Goal: Communication & Community: Ask a question

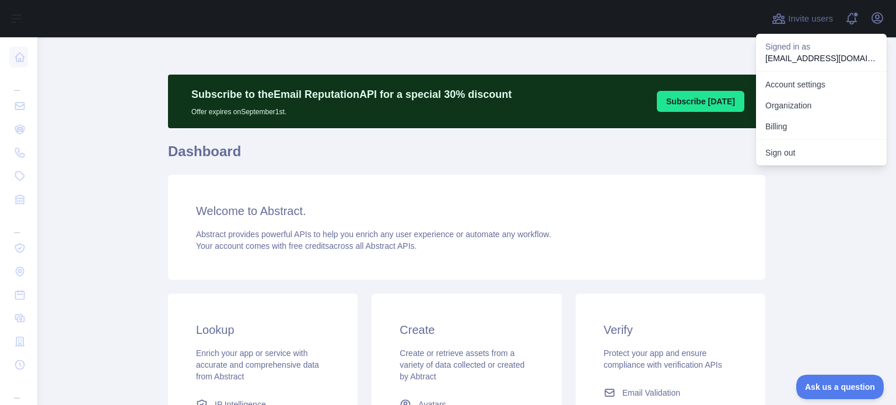
click at [747, 254] on div "Welcome to Abstract. Abstract provides powerful APIs to help you enrich any use…" at bounding box center [466, 227] width 597 height 105
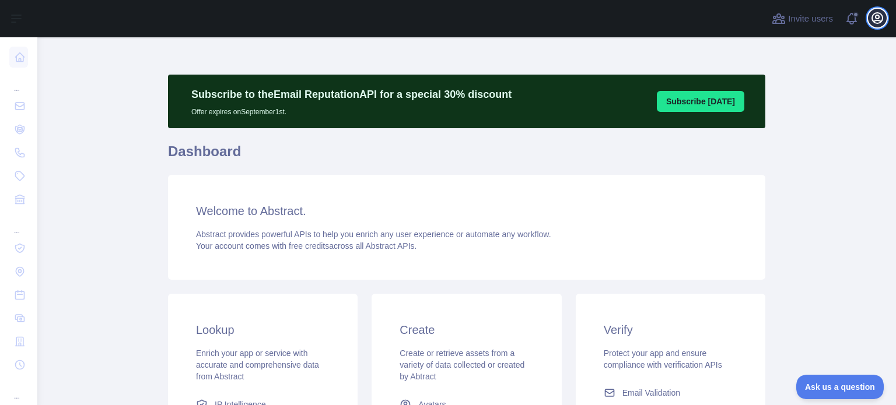
click at [881, 18] on icon "button" at bounding box center [877, 18] width 14 height 14
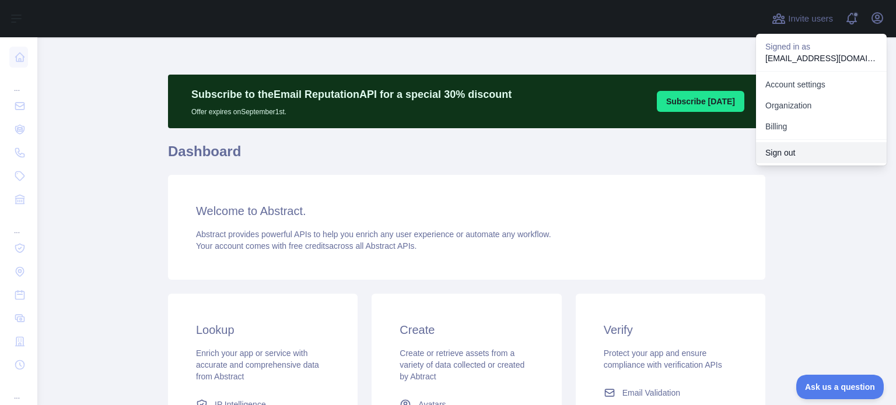
click at [788, 148] on button "Sign out" at bounding box center [821, 152] width 131 height 21
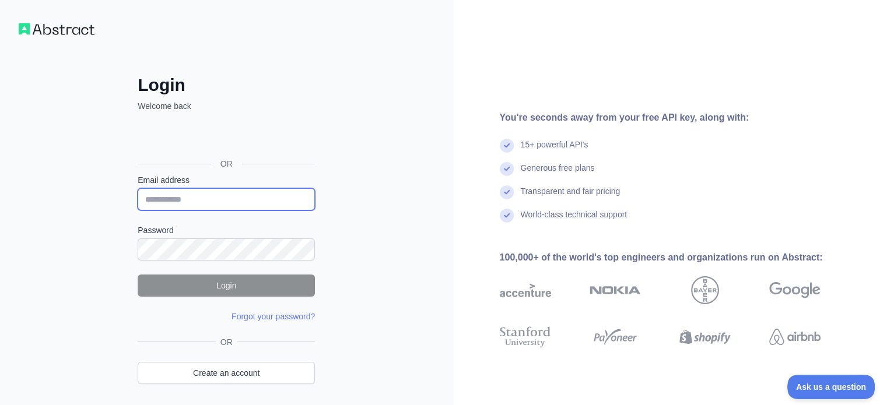
type input "**********"
click at [262, 204] on input "**********" at bounding box center [226, 199] width 177 height 22
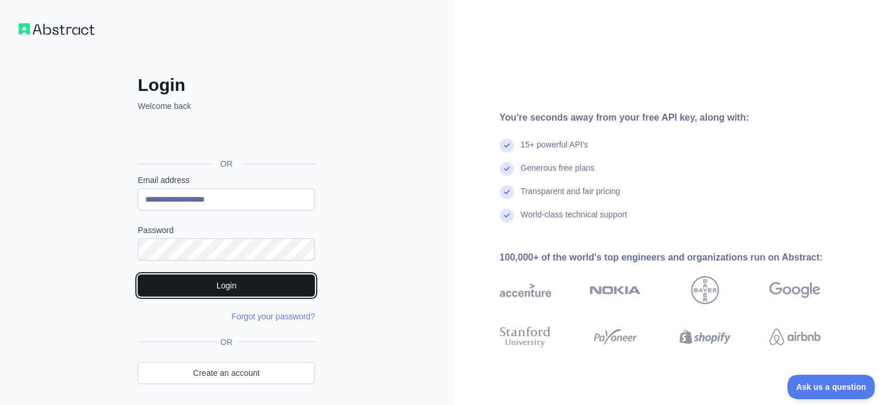
click at [229, 282] on button "Login" at bounding box center [226, 286] width 177 height 22
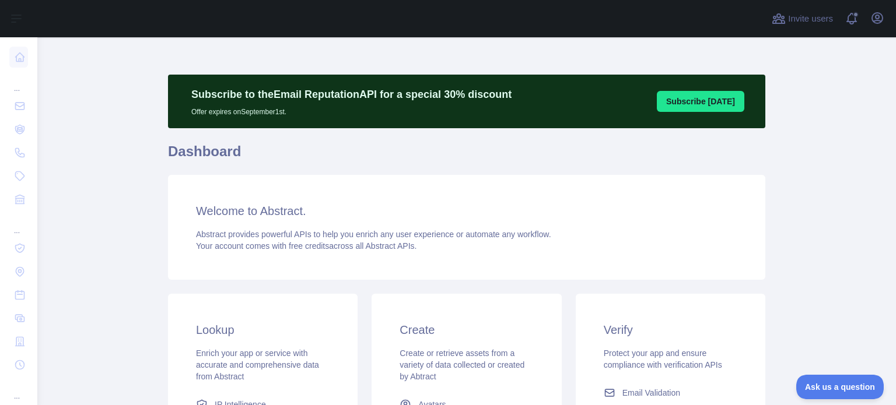
scroll to position [175, 0]
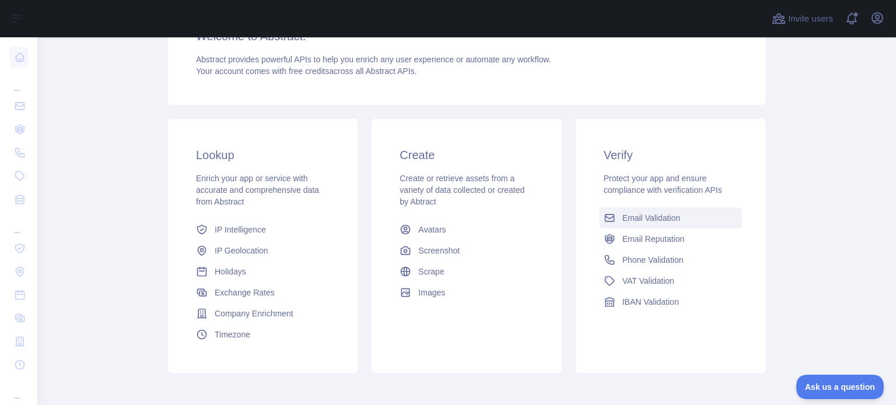
click at [631, 222] on span "Email Validation" at bounding box center [651, 218] width 58 height 12
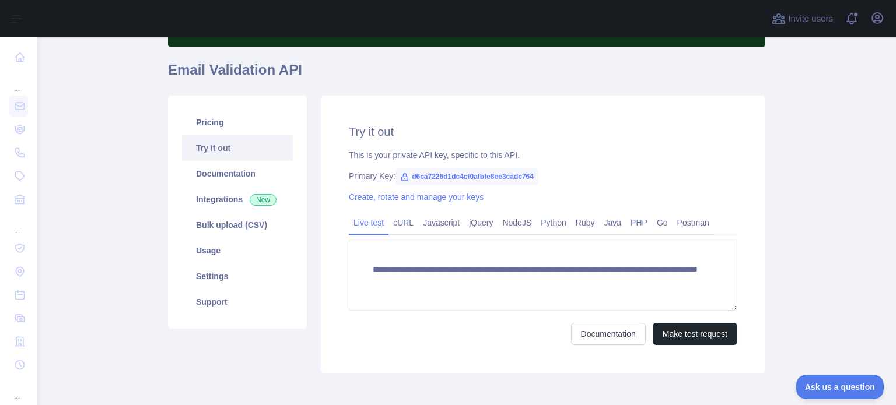
scroll to position [135, 0]
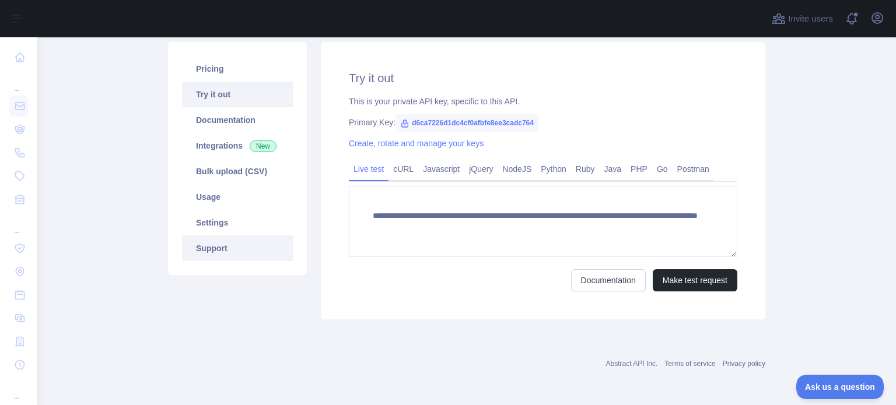
click at [213, 245] on link "Support" at bounding box center [237, 249] width 111 height 26
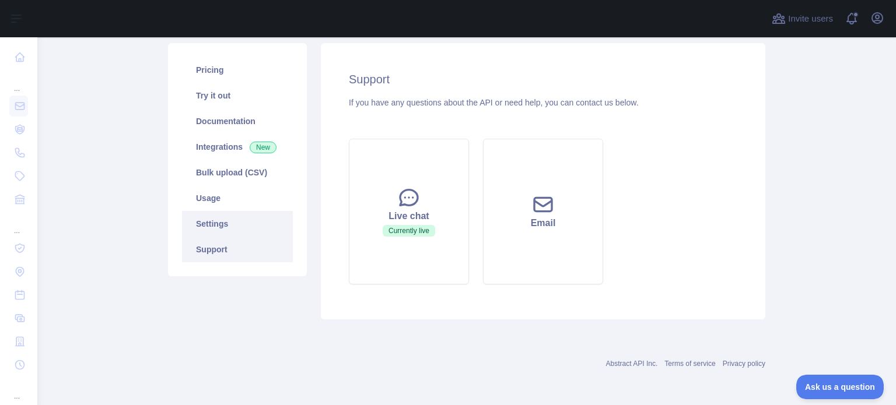
click at [211, 224] on link "Settings" at bounding box center [237, 224] width 111 height 26
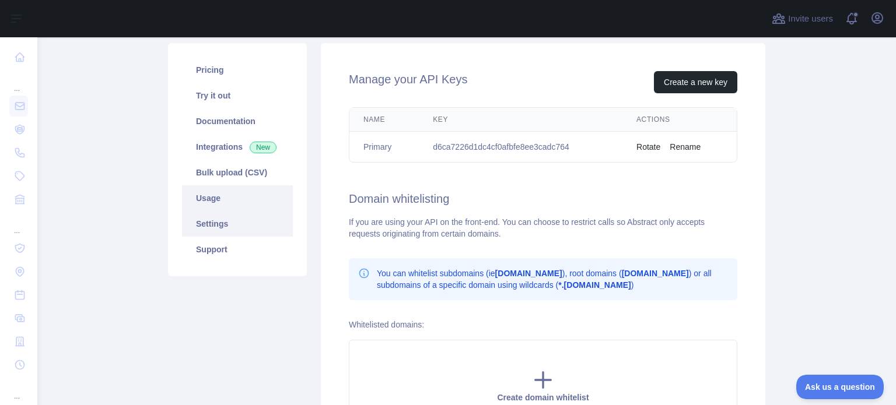
click at [217, 202] on link "Usage" at bounding box center [237, 199] width 111 height 26
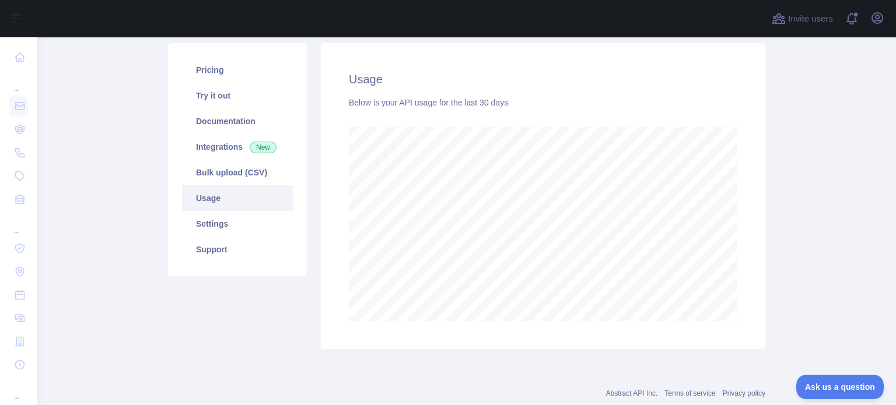
scroll to position [368, 849]
click at [219, 117] on link "Documentation" at bounding box center [237, 122] width 111 height 26
click at [216, 69] on link "Pricing" at bounding box center [237, 70] width 111 height 26
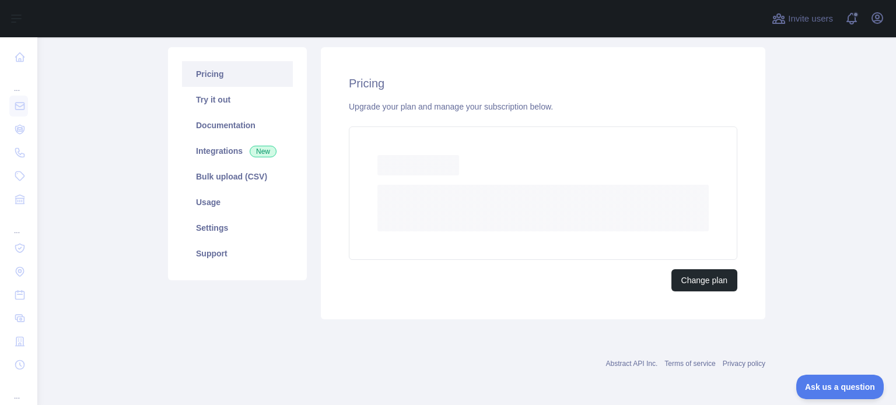
scroll to position [124, 0]
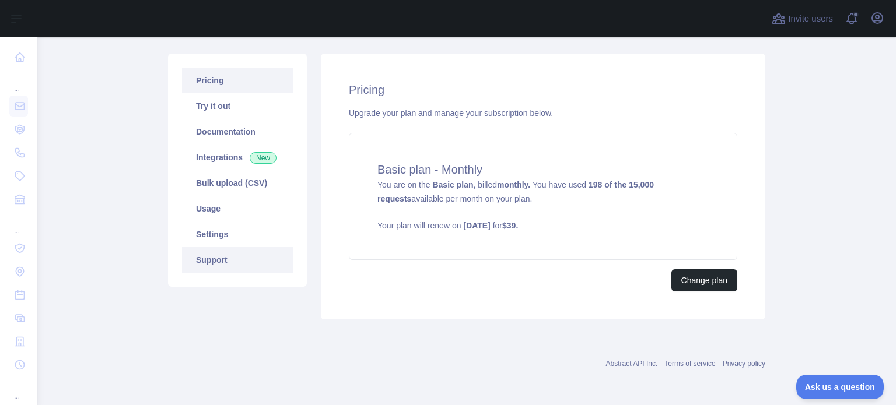
click at [211, 263] on link "Support" at bounding box center [237, 260] width 111 height 26
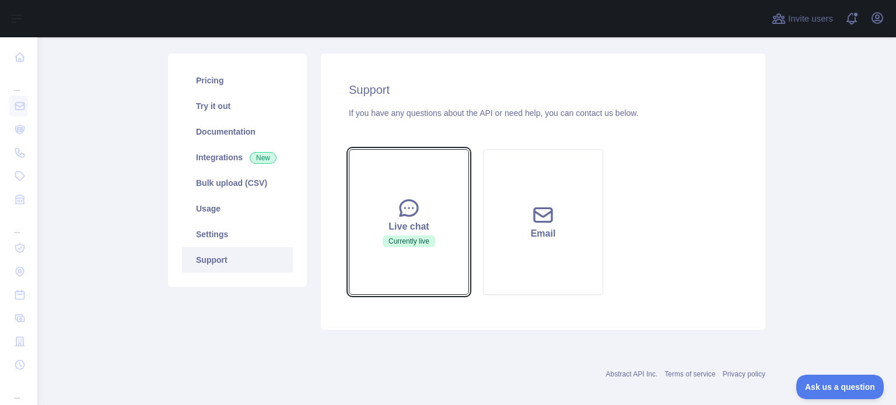
click at [400, 209] on icon at bounding box center [409, 209] width 18 height 16
click at [411, 210] on icon at bounding box center [408, 208] width 23 height 23
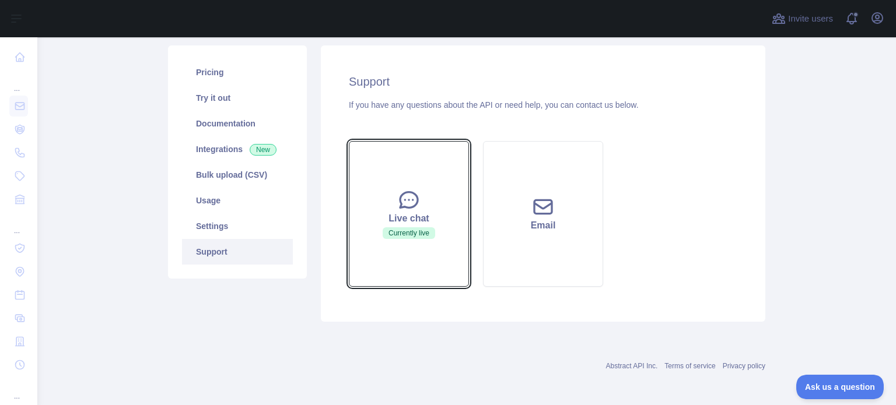
scroll to position [134, 0]
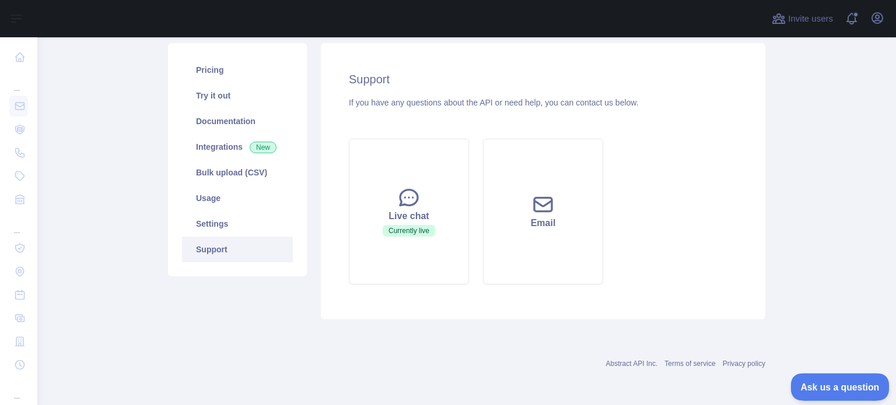
click at [824, 389] on span "Ask us a question" at bounding box center [834, 386] width 88 height 8
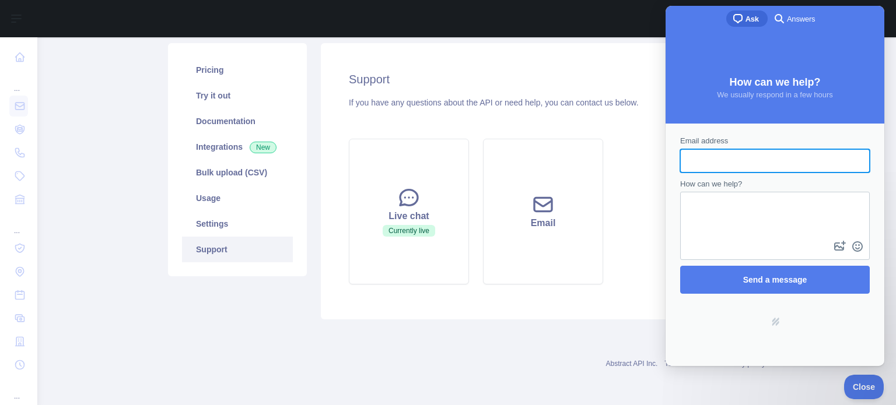
scroll to position [0, 0]
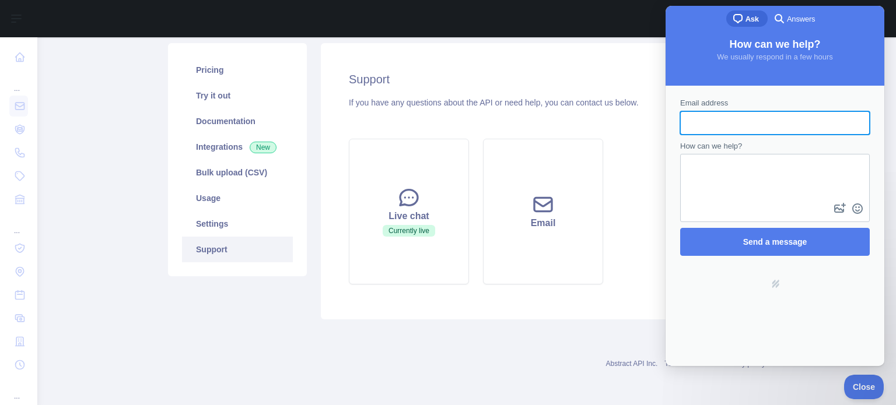
click at [394, 291] on div "Live chat Currently live Email" at bounding box center [543, 212] width 403 height 160
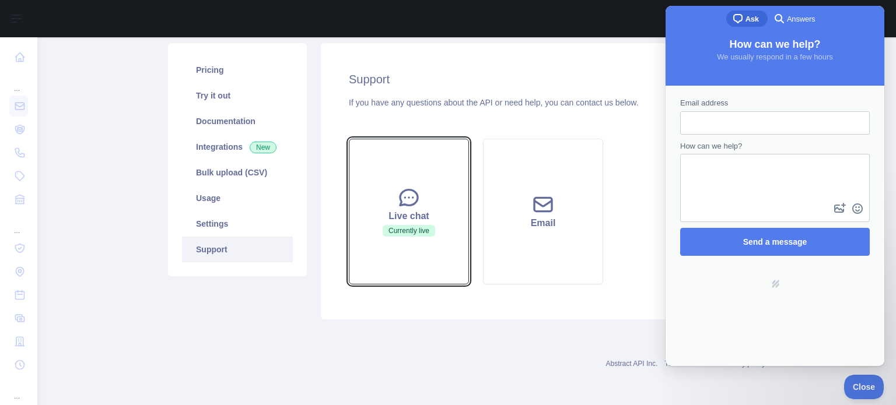
click at [414, 209] on div "Live chat" at bounding box center [408, 216] width 91 height 14
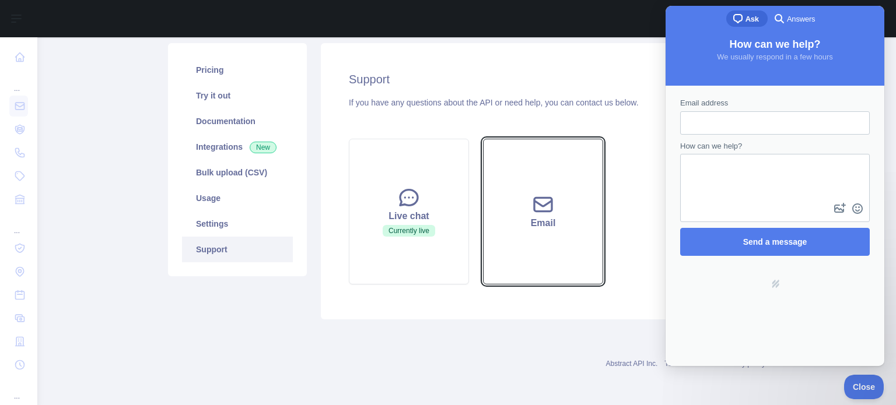
click at [526, 203] on button "Email" at bounding box center [543, 212] width 120 height 146
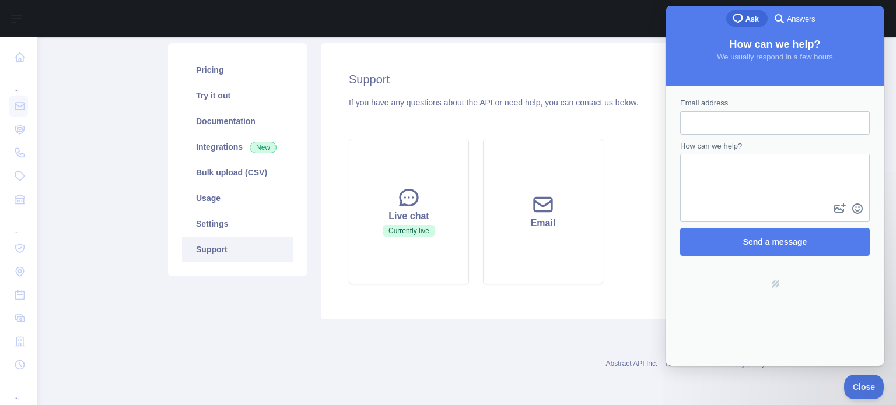
click at [448, 355] on div "Abstract API Inc. Terms of service Privacy policy" at bounding box center [466, 357] width 597 height 42
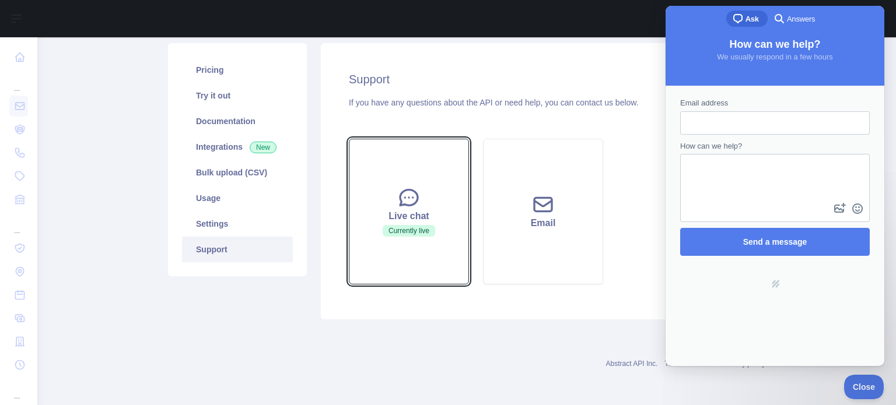
click at [414, 212] on div "Live chat" at bounding box center [408, 216] width 91 height 14
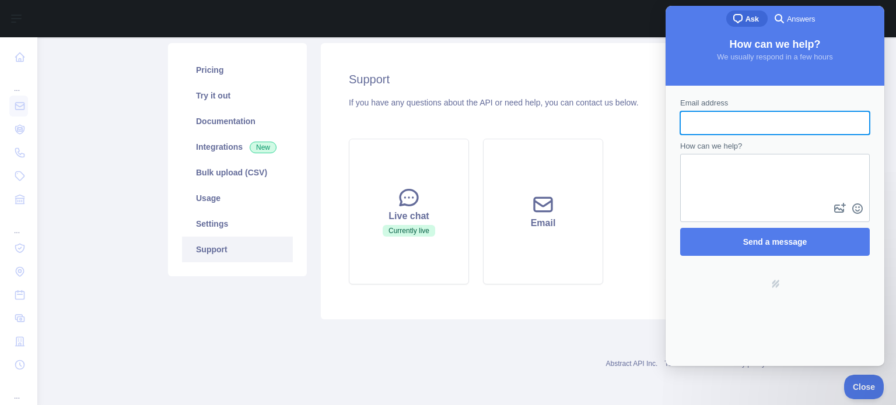
click at [707, 127] on input "Email address" at bounding box center [775, 123] width 171 height 21
type input "**********"
click at [695, 205] on div "Contact form" at bounding box center [775, 188] width 190 height 68
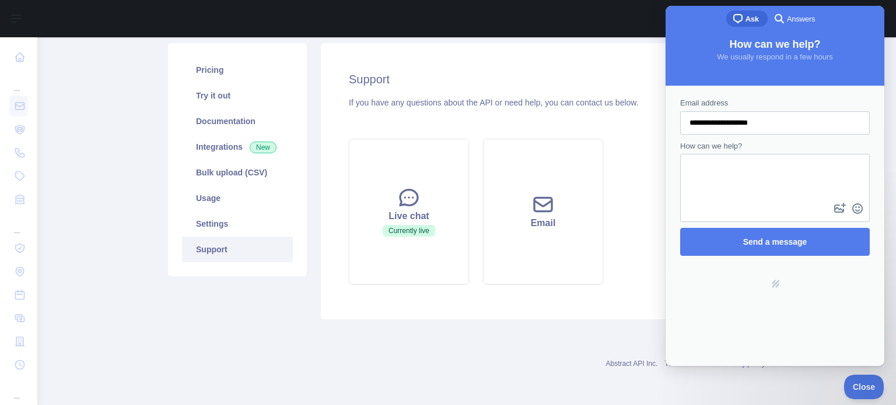
click at [716, 197] on textarea "How can we help?" at bounding box center [774, 178] width 187 height 46
paste textarea "**********"
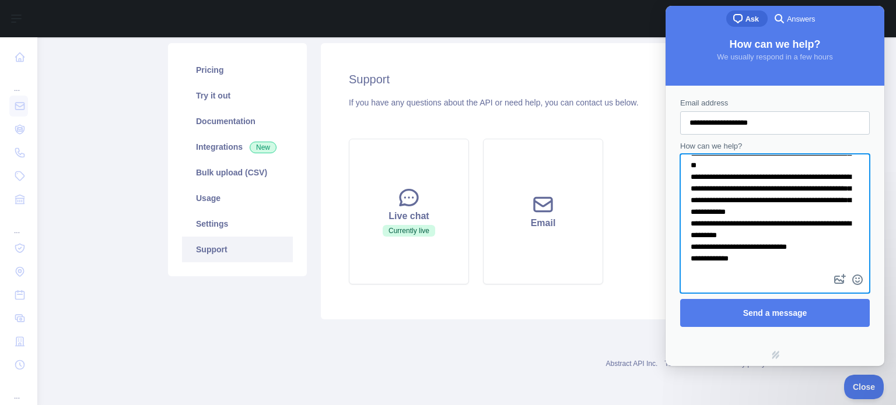
scroll to position [212, 0]
type textarea "**********"
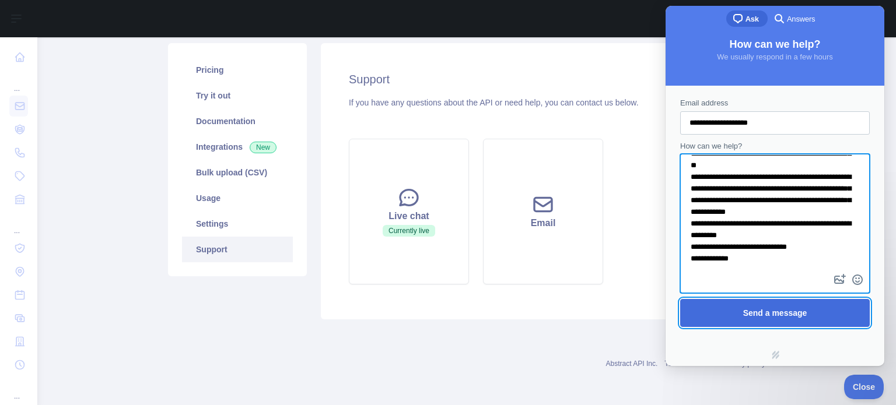
click at [733, 317] on span "Send a message" at bounding box center [775, 313] width 164 height 27
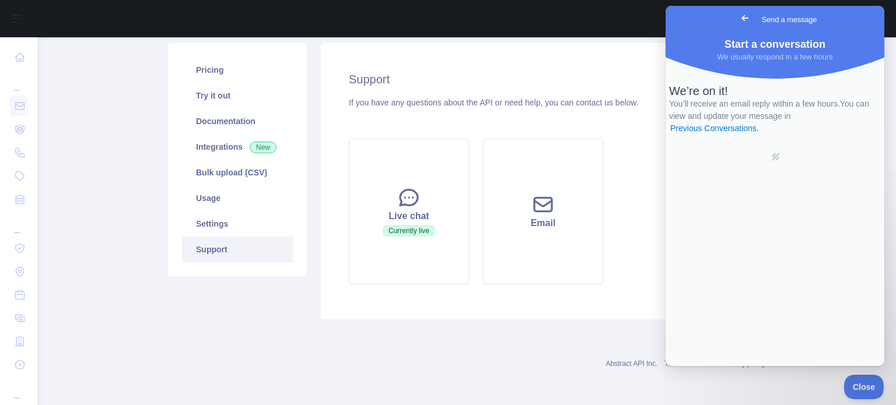
click at [564, 323] on div "Pricing Try it out Documentation Integrations New Bulk upload (CSV) Usage Setti…" at bounding box center [466, 181] width 611 height 291
click at [863, 387] on span "Close" at bounding box center [861, 386] width 40 height 8
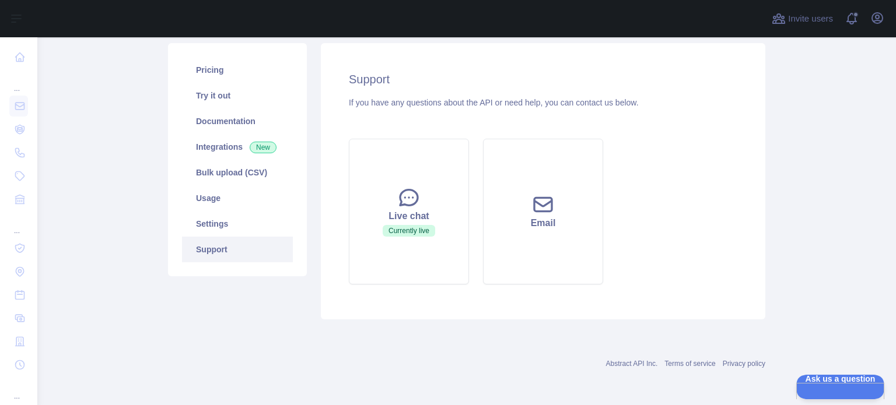
scroll to position [0, 0]
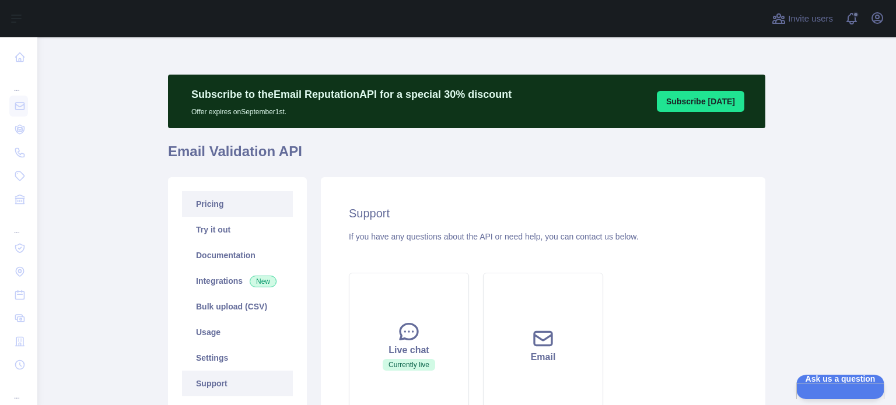
click at [215, 207] on link "Pricing" at bounding box center [237, 204] width 111 height 26
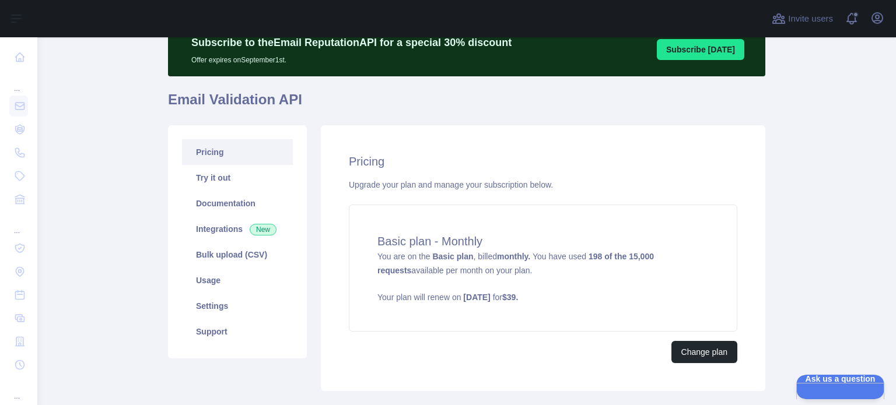
scroll to position [124, 0]
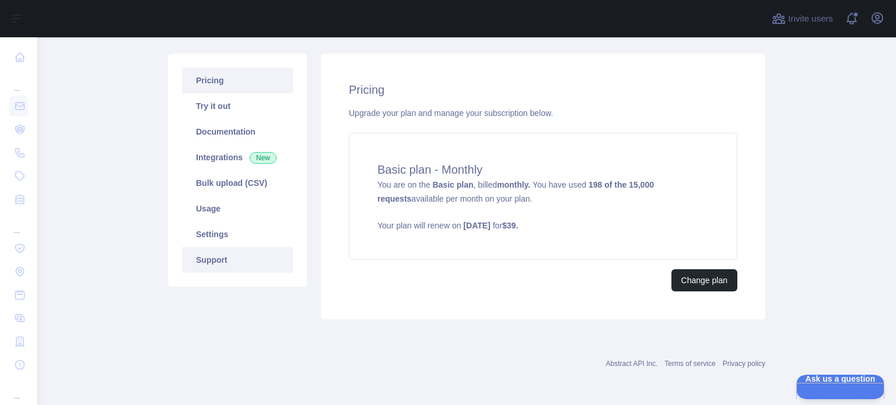
click at [224, 258] on link "Support" at bounding box center [237, 260] width 111 height 26
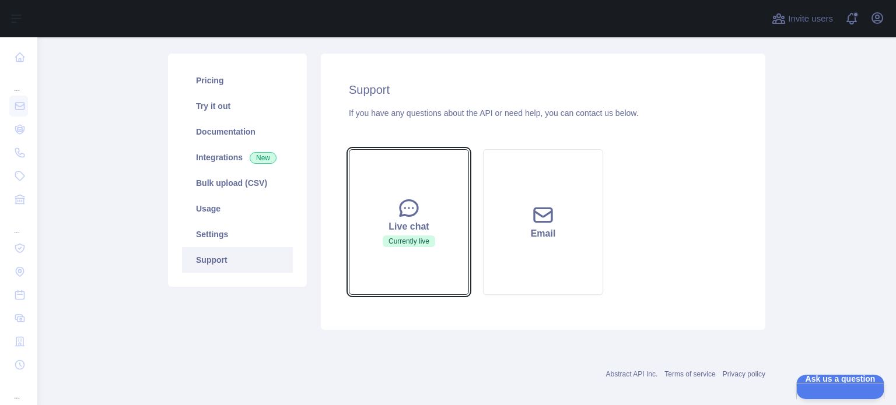
click at [413, 215] on icon at bounding box center [408, 208] width 23 height 23
drag, startPoint x: 387, startPoint y: 219, endPoint x: 397, endPoint y: 272, distance: 54.6
click at [397, 272] on button "Live chat Currently live" at bounding box center [409, 222] width 120 height 146
click at [401, 250] on button "Live chat Currently live" at bounding box center [409, 222] width 120 height 146
click at [401, 243] on span "Currently live" at bounding box center [409, 242] width 53 height 12
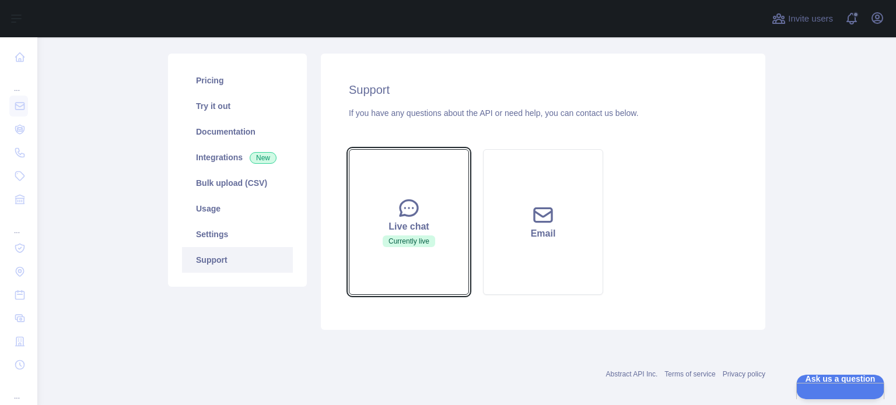
click at [401, 243] on span "Currently live" at bounding box center [409, 242] width 53 height 12
click at [415, 205] on icon at bounding box center [408, 208] width 23 height 23
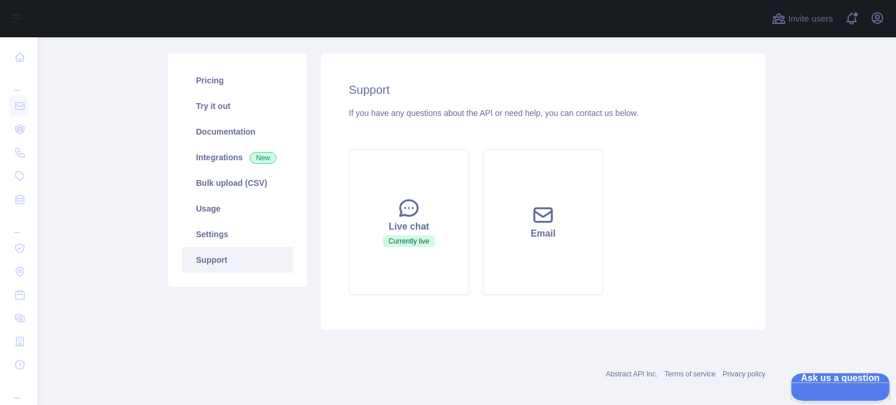
click at [825, 382] on span "Ask us a question" at bounding box center [834, 377] width 88 height 8
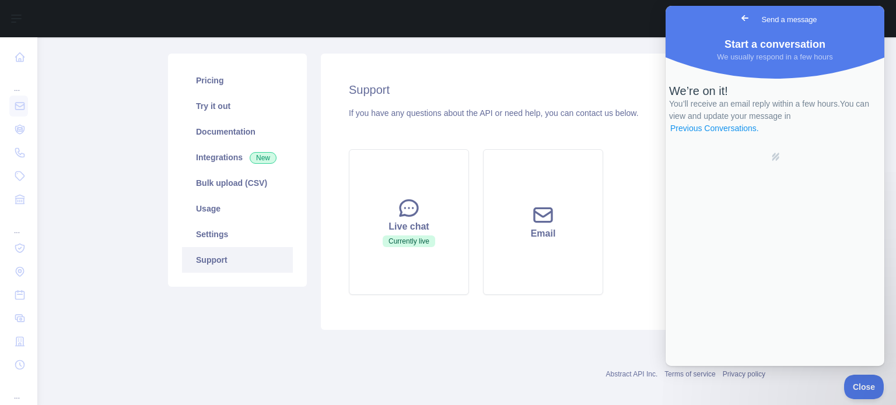
click at [760, 135] on link "Previous Conversations ." at bounding box center [714, 129] width 91 height 12
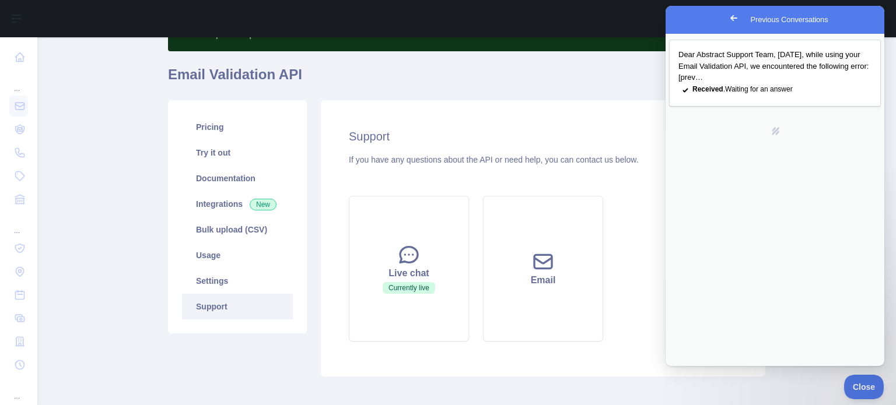
scroll to position [134, 0]
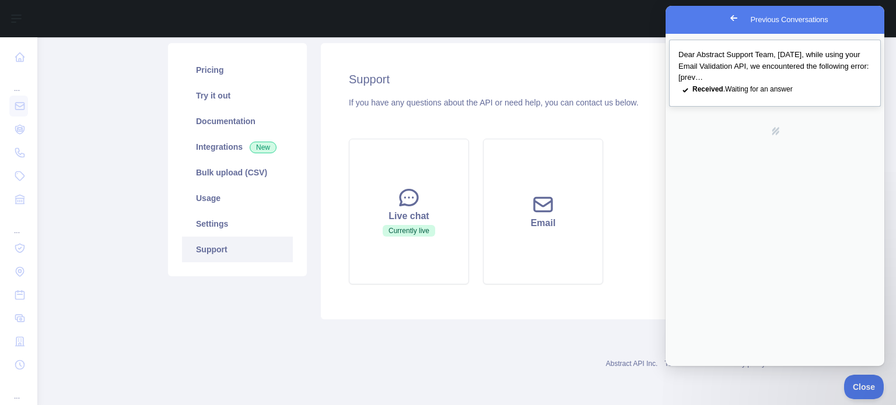
click at [745, 92] on span "Received . Waiting for an answer" at bounding box center [742, 89] width 100 height 8
click at [690, 372] on button "Close" at bounding box center [679, 379] width 21 height 15
click at [551, 318] on div "Support If you have any questions about the API or need help, you can contact u…" at bounding box center [543, 181] width 445 height 277
click at [547, 354] on div "Abstract API Inc. Terms of service Privacy policy" at bounding box center [466, 357] width 597 height 42
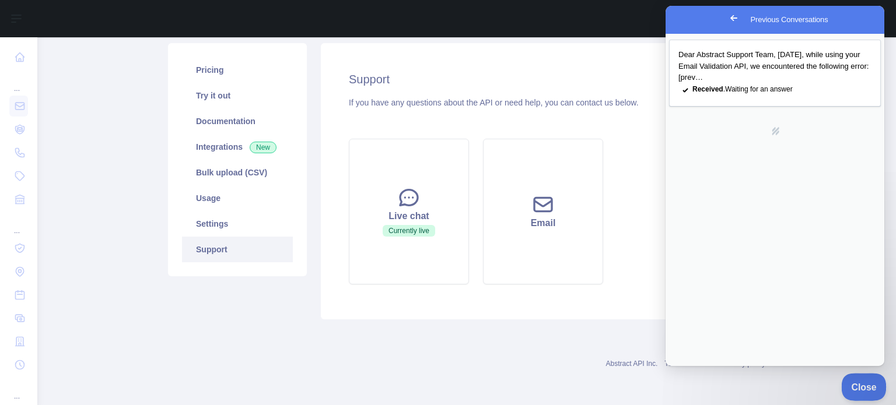
click at [865, 384] on span "Close" at bounding box center [861, 386] width 40 height 8
